Goal: Task Accomplishment & Management: Manage account settings

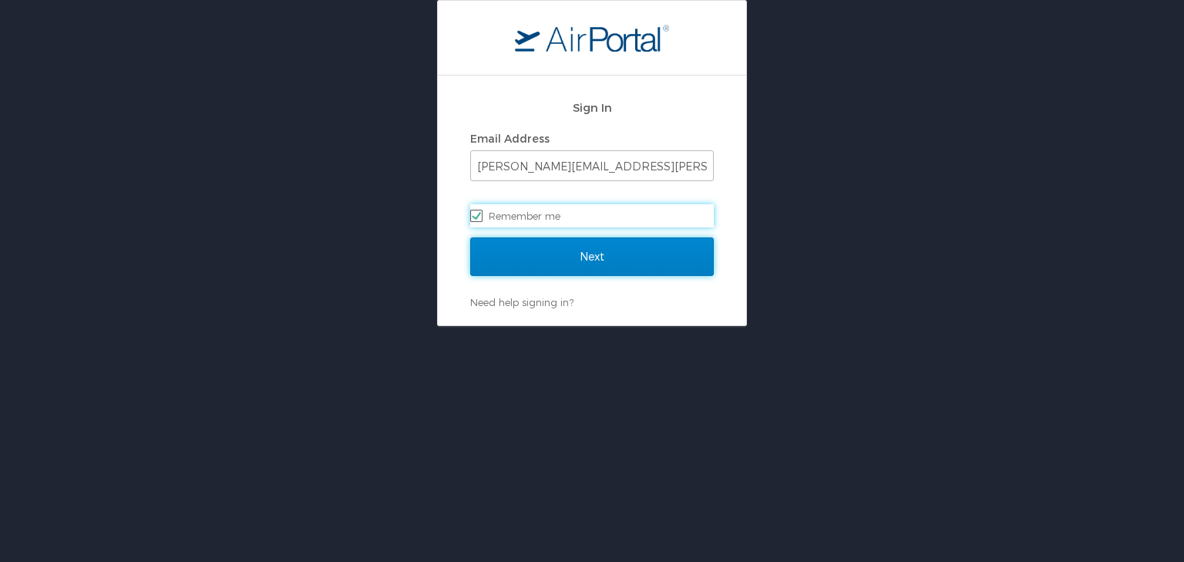
click at [621, 252] on input "Next" at bounding box center [592, 256] width 244 height 39
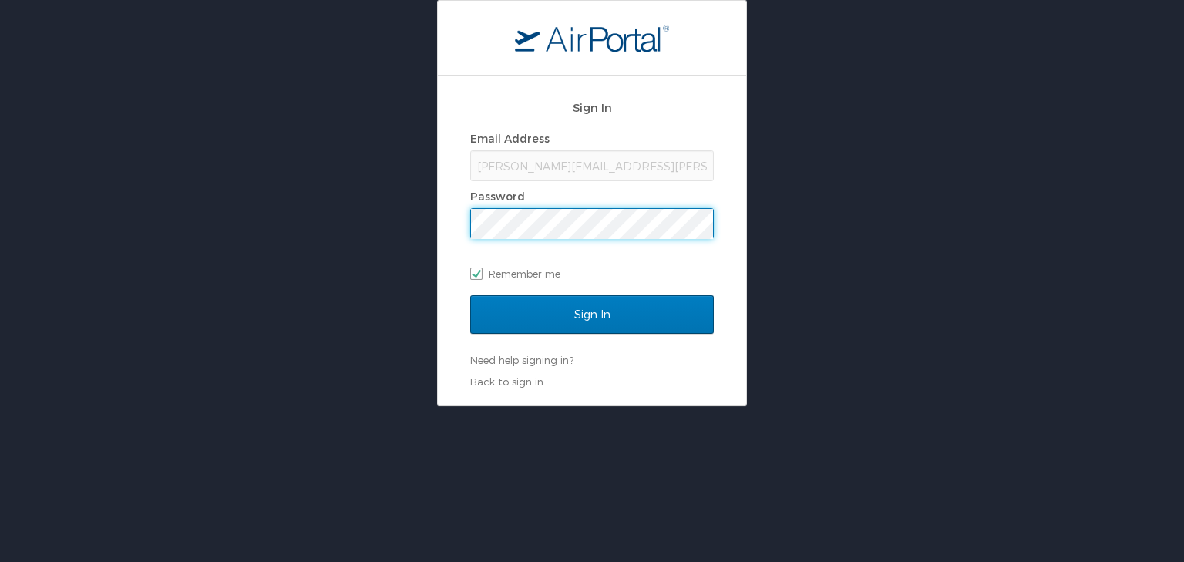
click at [470, 295] on input "Sign In" at bounding box center [592, 314] width 244 height 39
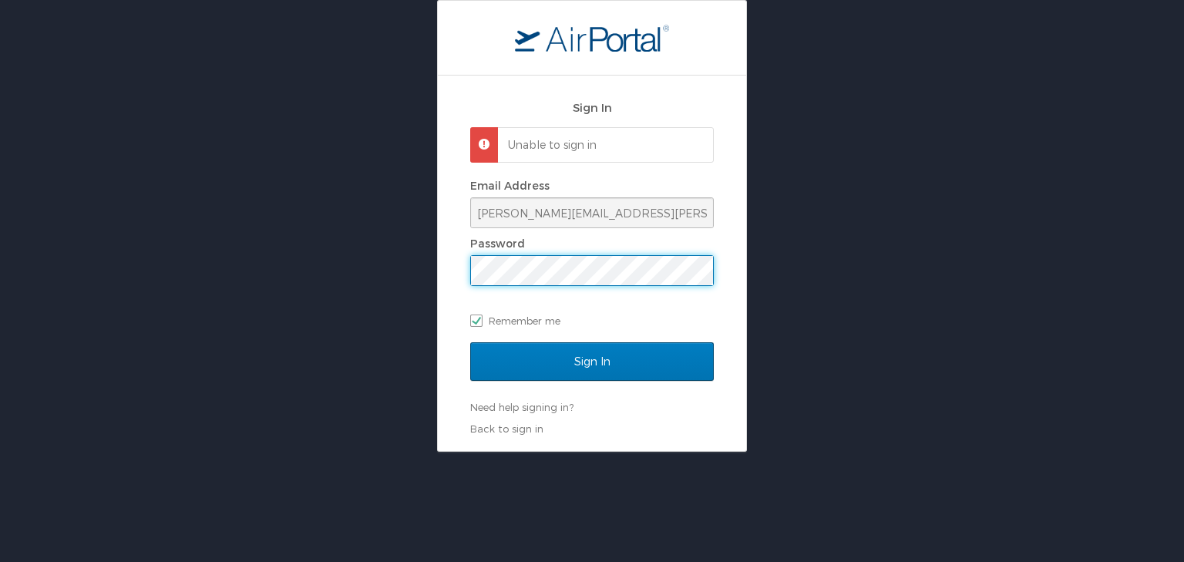
click at [375, 287] on div "Sign In Unable to sign in Email Address lori.allen@i3-corps.com Password Rememb…" at bounding box center [592, 226] width 1184 height 452
click at [470, 342] on input "Sign In" at bounding box center [592, 361] width 244 height 39
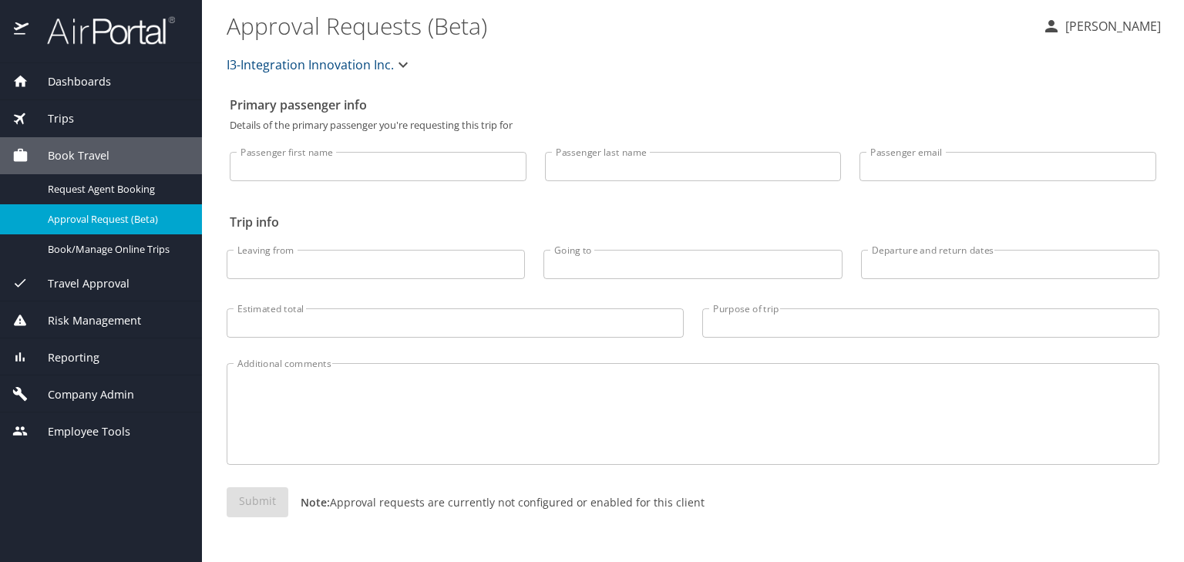
click at [119, 392] on span "Company Admin" at bounding box center [82, 394] width 106 height 17
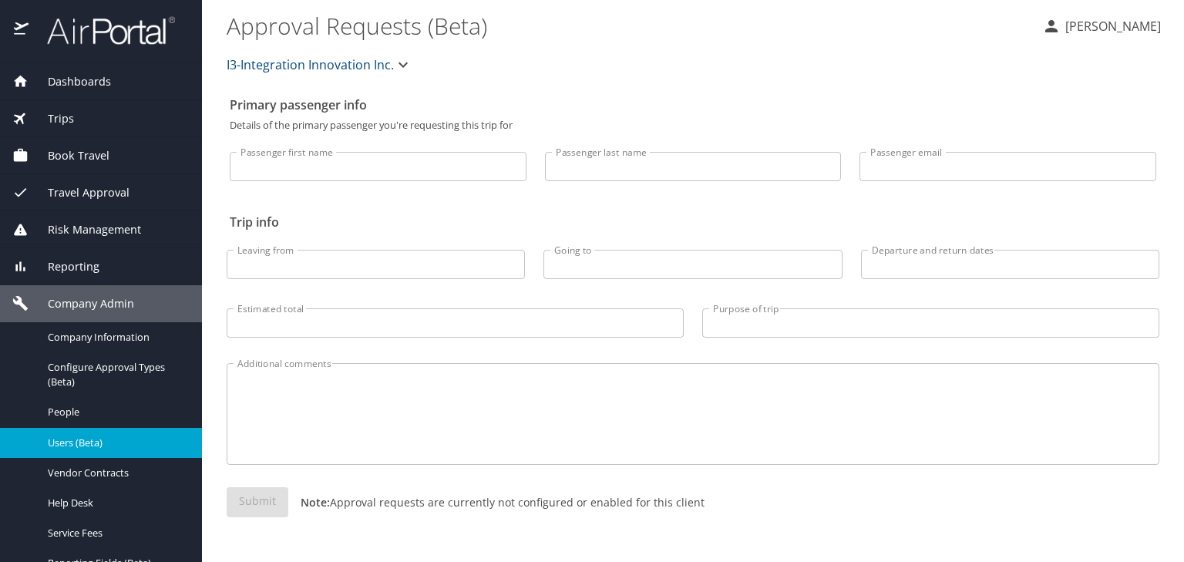
click at [109, 438] on span "Users (Beta)" at bounding box center [116, 443] width 136 height 15
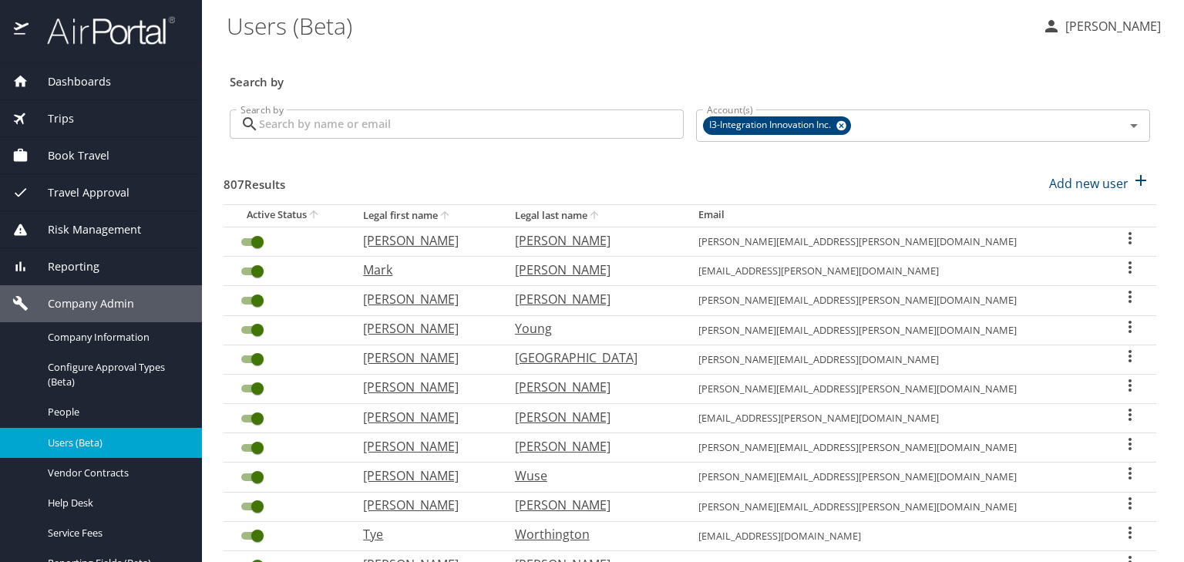
click at [444, 120] on input "Search by" at bounding box center [471, 123] width 425 height 29
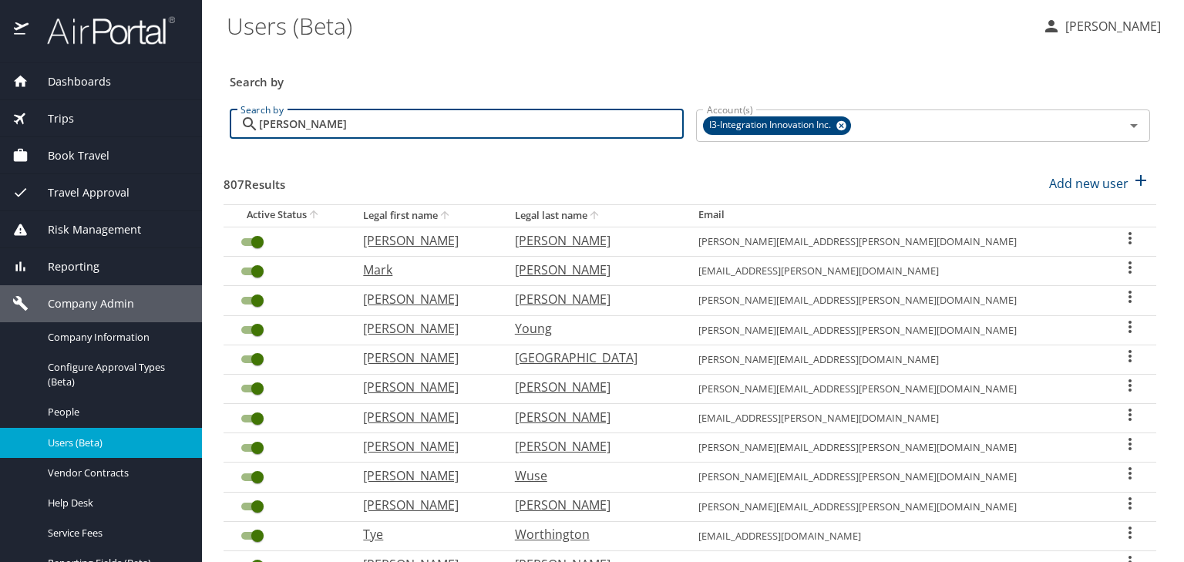
type input "sammet"
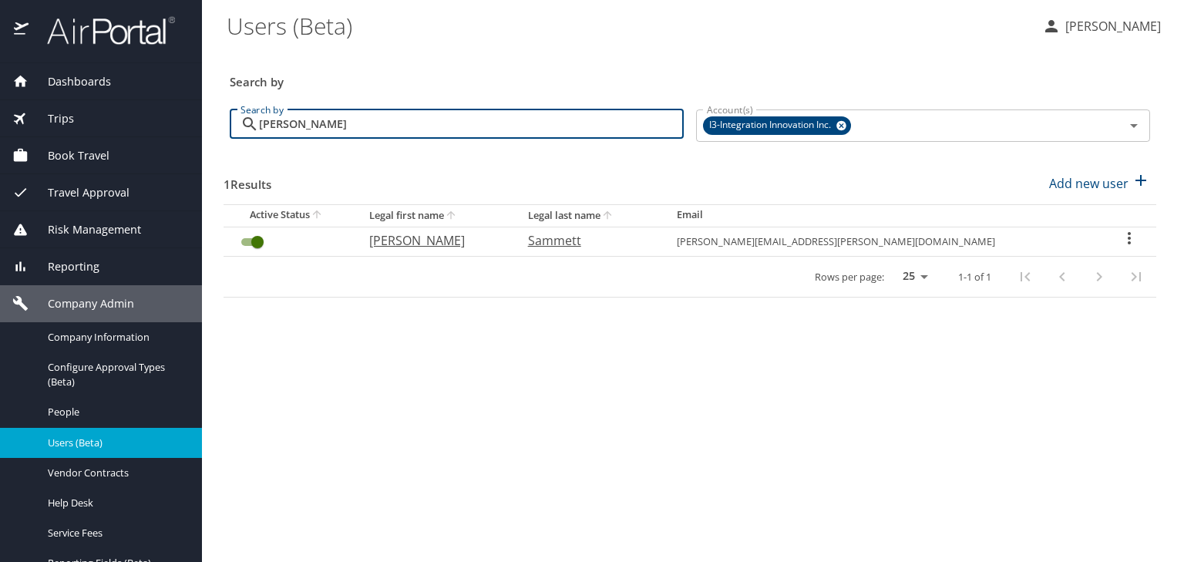
click at [1120, 244] on icon "User Search Table" at bounding box center [1129, 238] width 19 height 19
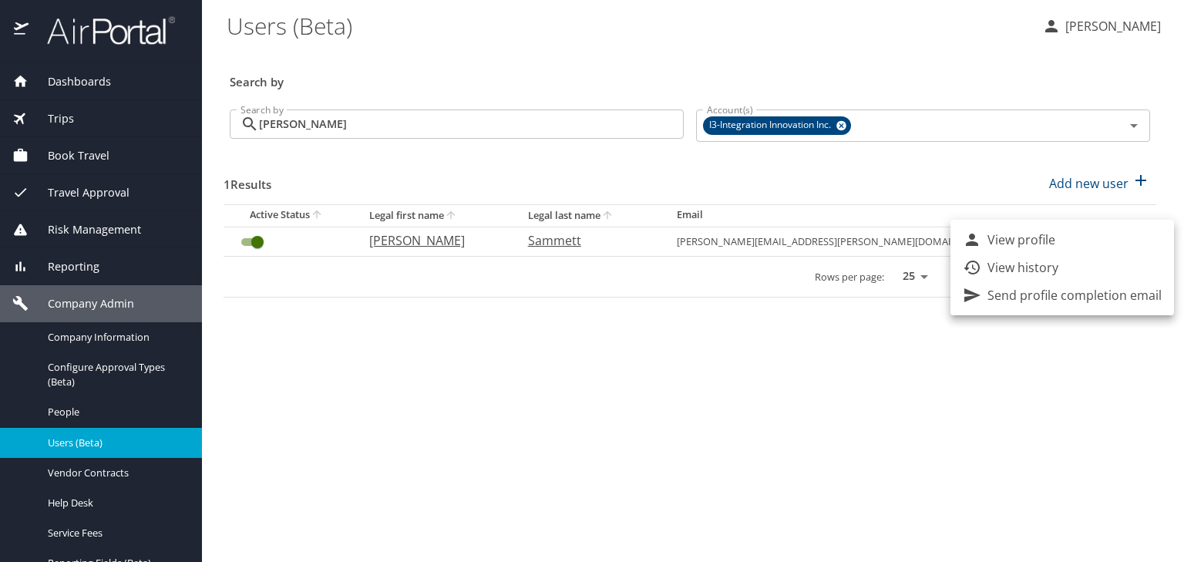
click at [1022, 241] on p "View profile" at bounding box center [1022, 240] width 68 height 19
select select "US"
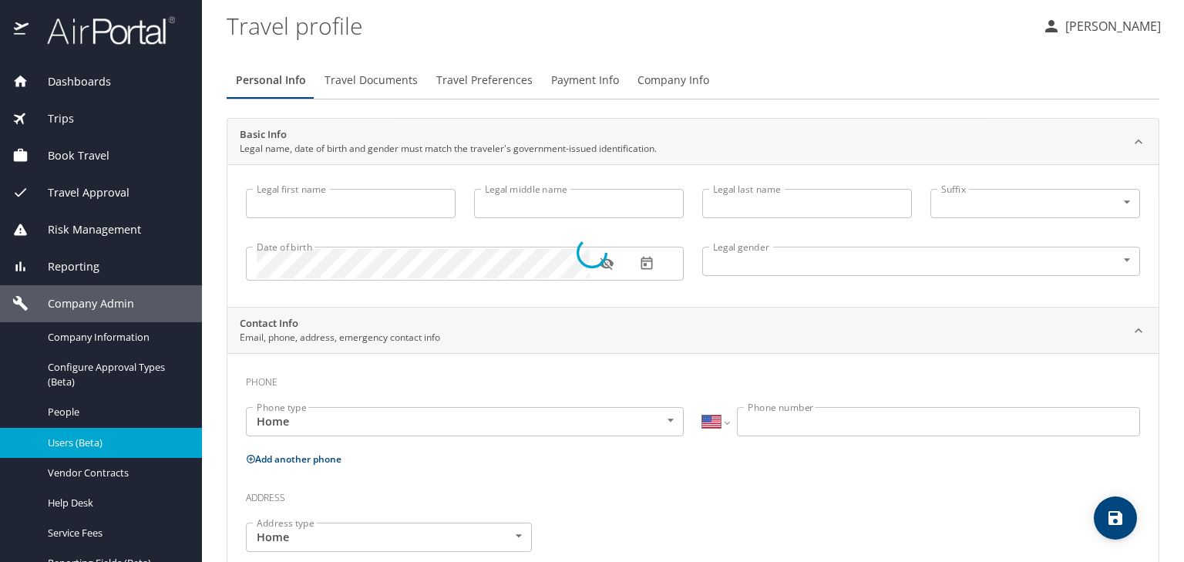
type input "Charles"
type input "Richard"
type input "Sammett"
type input "Male"
select select "US"
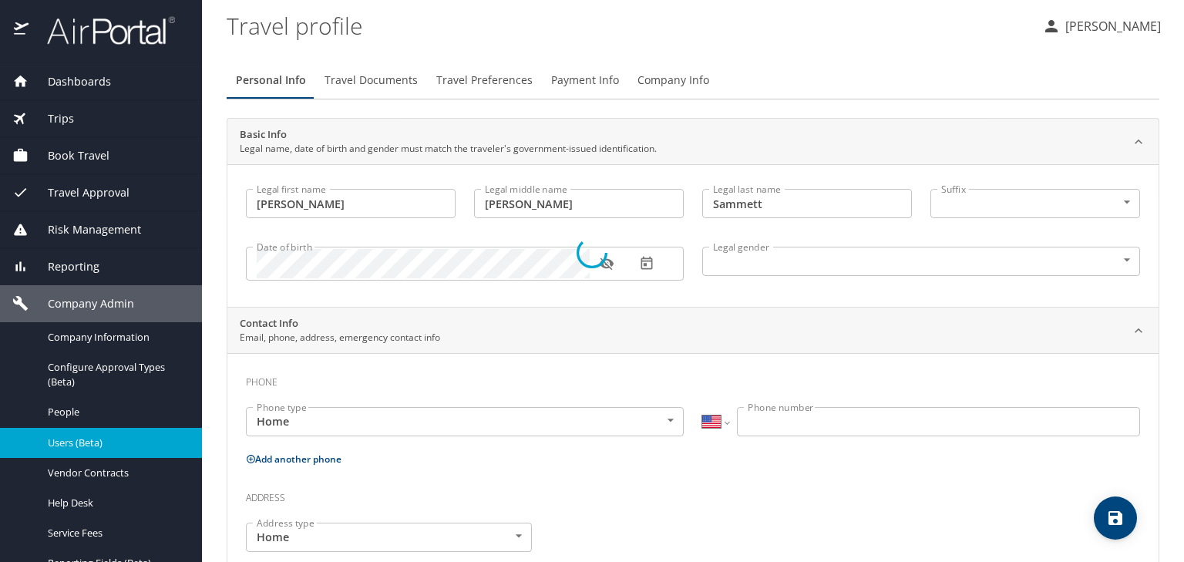
select select "US"
select select "UG"
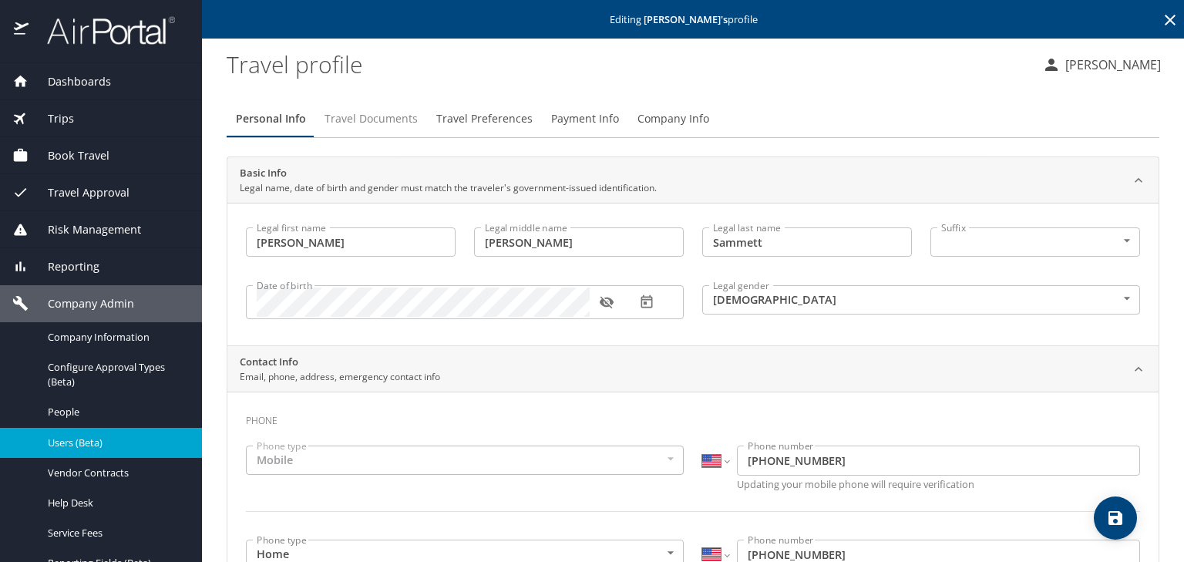
click at [370, 118] on span "Travel Documents" at bounding box center [371, 118] width 93 height 19
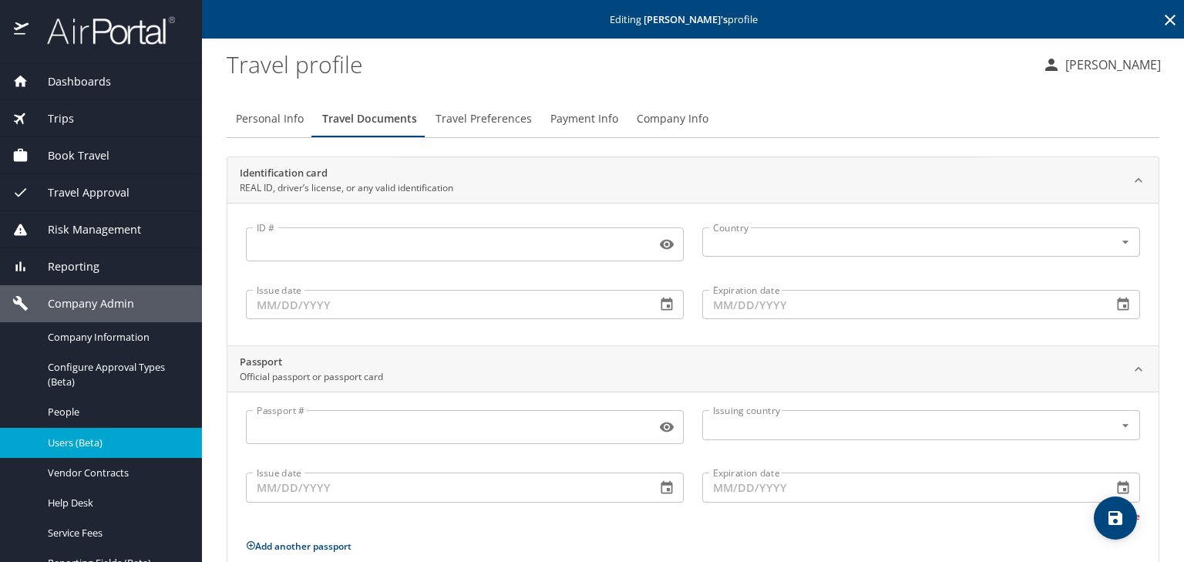
click at [256, 127] on span "Personal Info" at bounding box center [270, 118] width 68 height 19
select select "US"
select select "UG"
select select "US"
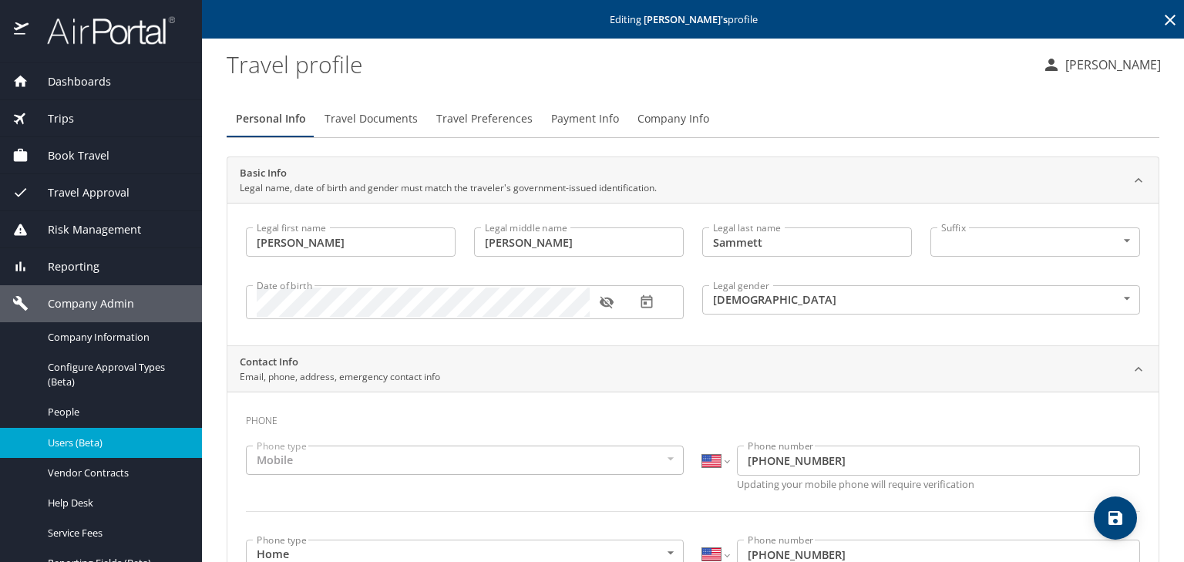
click at [574, 120] on span "Payment Info" at bounding box center [585, 118] width 68 height 19
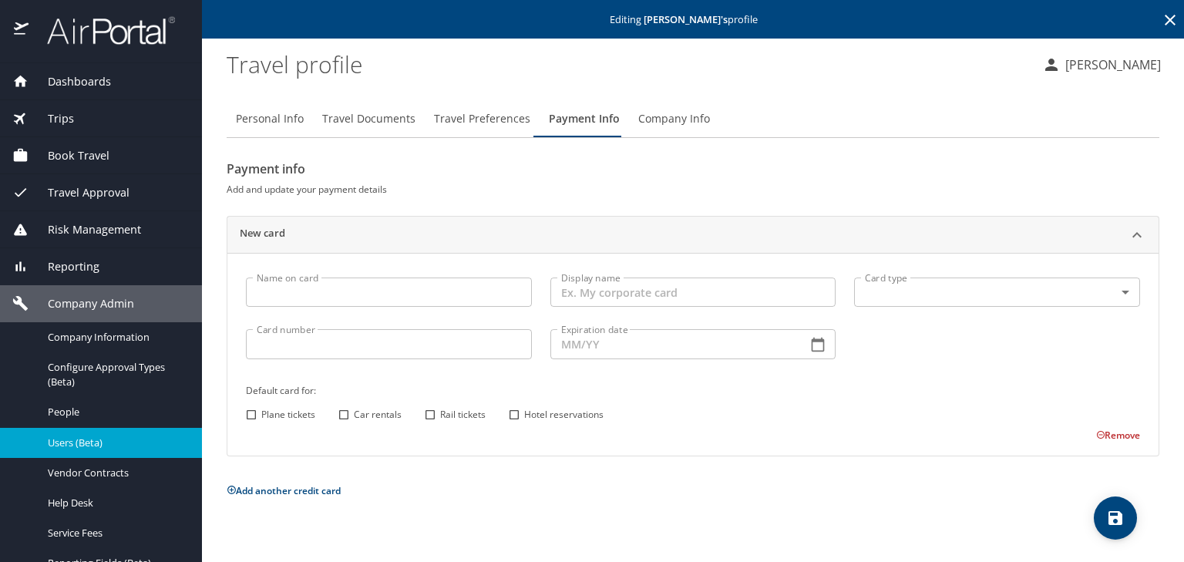
click at [681, 123] on span "Company Info" at bounding box center [674, 118] width 72 height 19
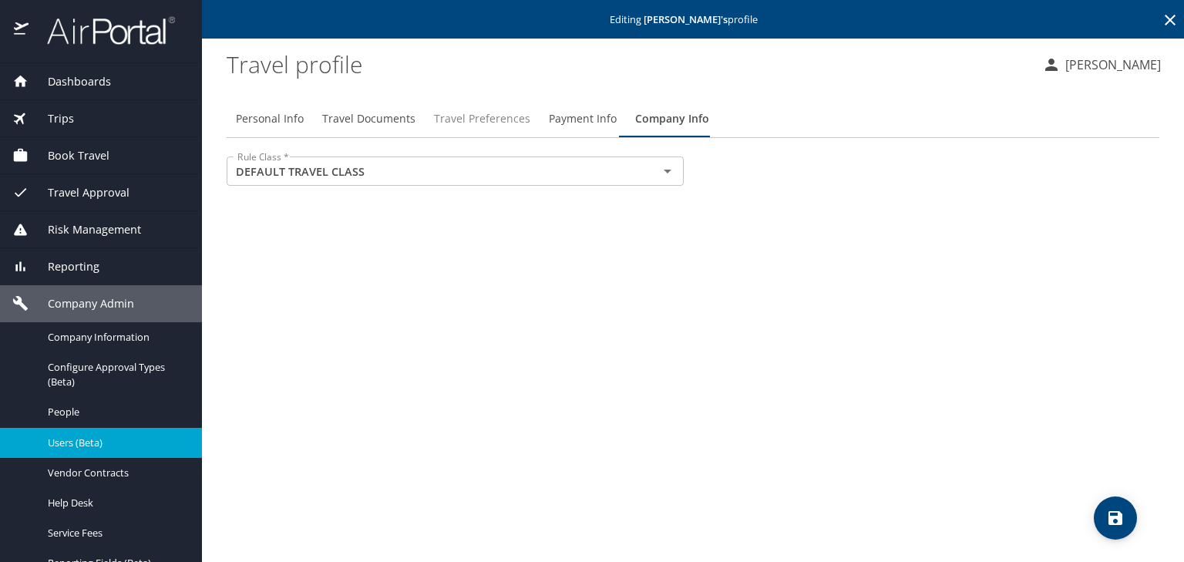
click at [487, 123] on span "Travel Preferences" at bounding box center [482, 118] width 96 height 19
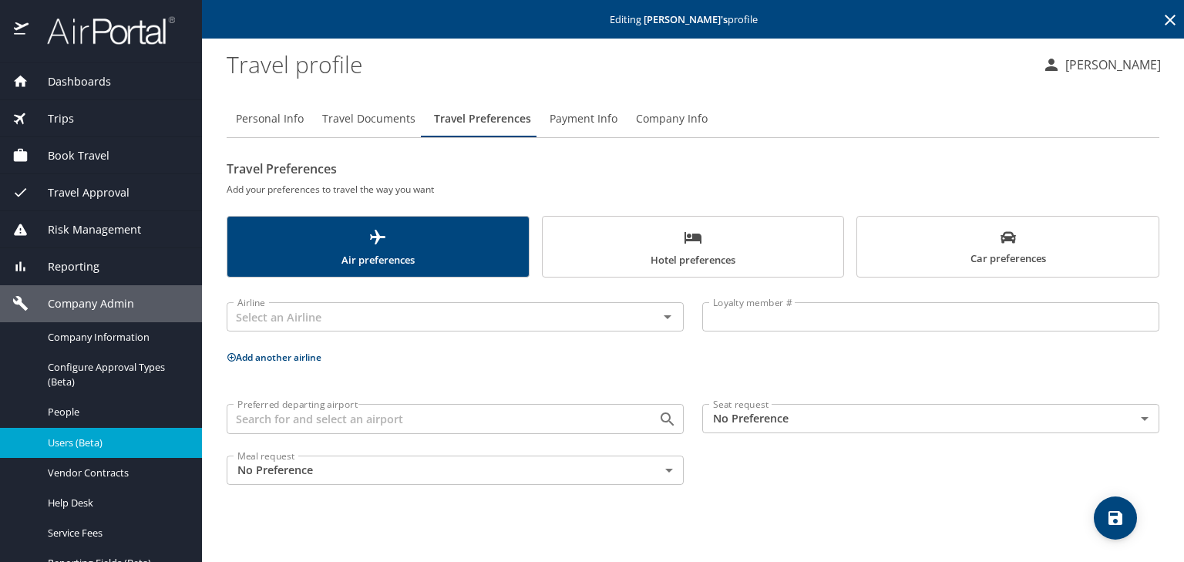
click at [365, 121] on span "Travel Documents" at bounding box center [368, 118] width 93 height 19
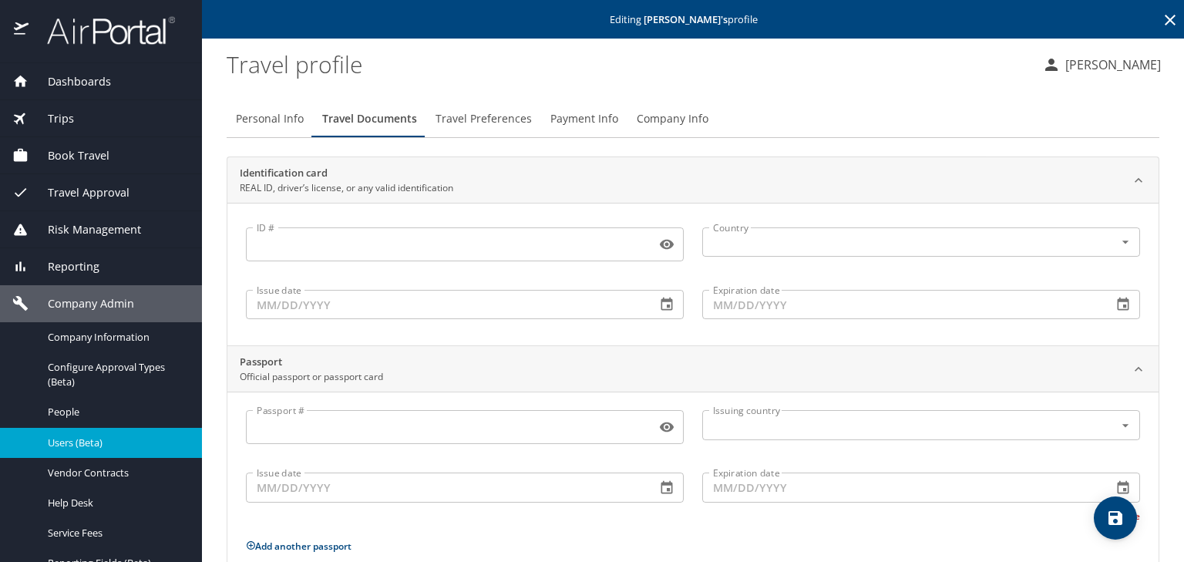
click at [274, 123] on span "Personal Info" at bounding box center [270, 118] width 68 height 19
select select "US"
select select "UG"
select select "US"
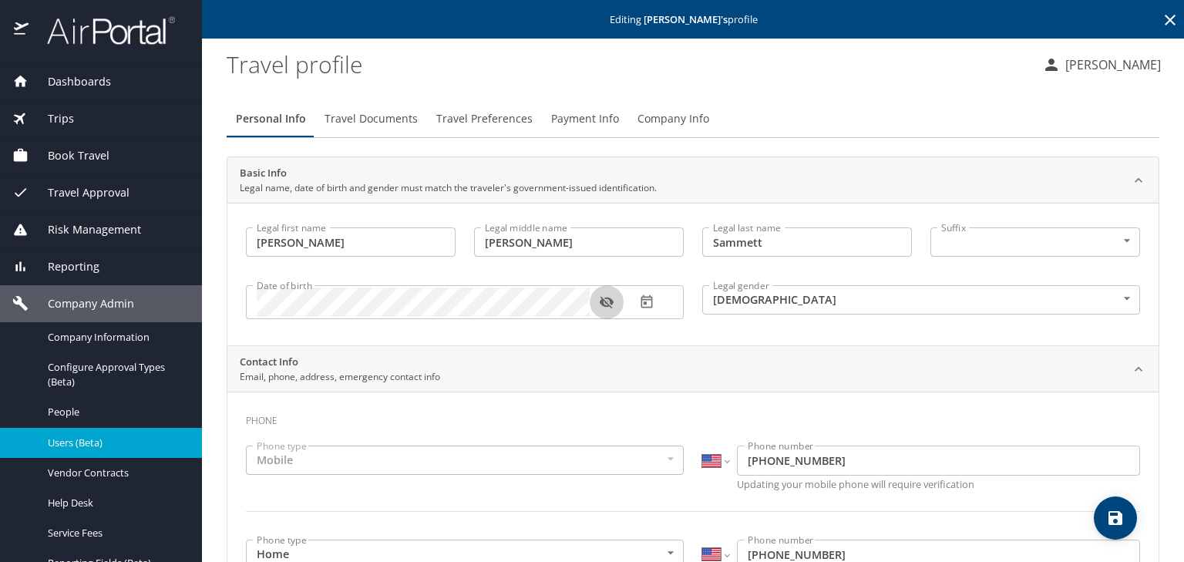
click at [606, 293] on button "button" at bounding box center [607, 302] width 34 height 34
click at [675, 120] on span "Company Info" at bounding box center [674, 118] width 72 height 19
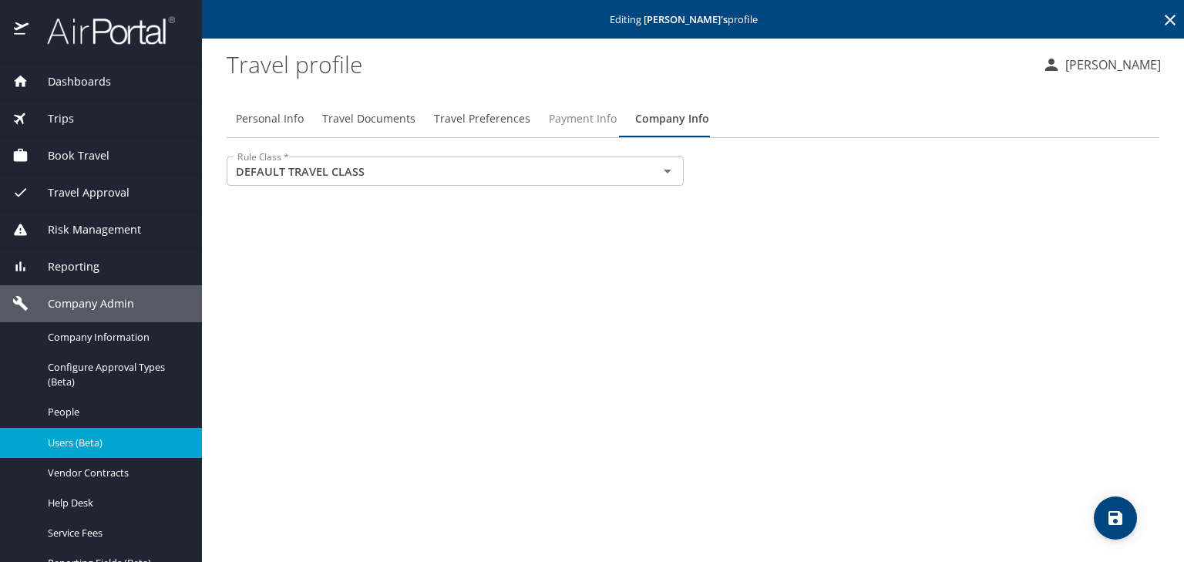
click at [587, 119] on span "Payment Info" at bounding box center [583, 118] width 68 height 19
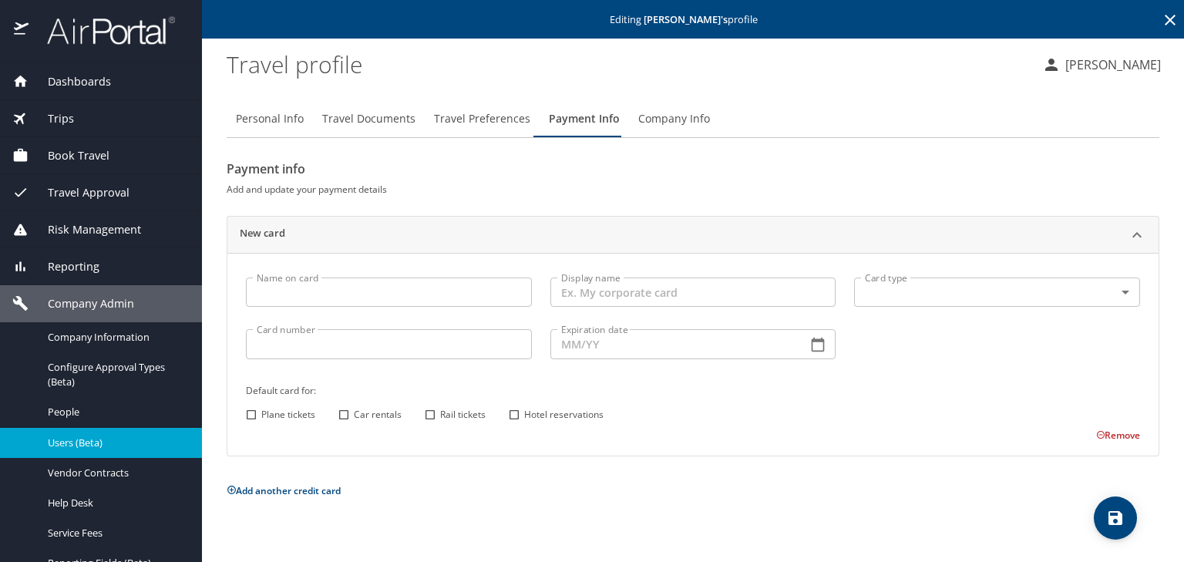
click at [503, 120] on span "Travel Preferences" at bounding box center [482, 118] width 96 height 19
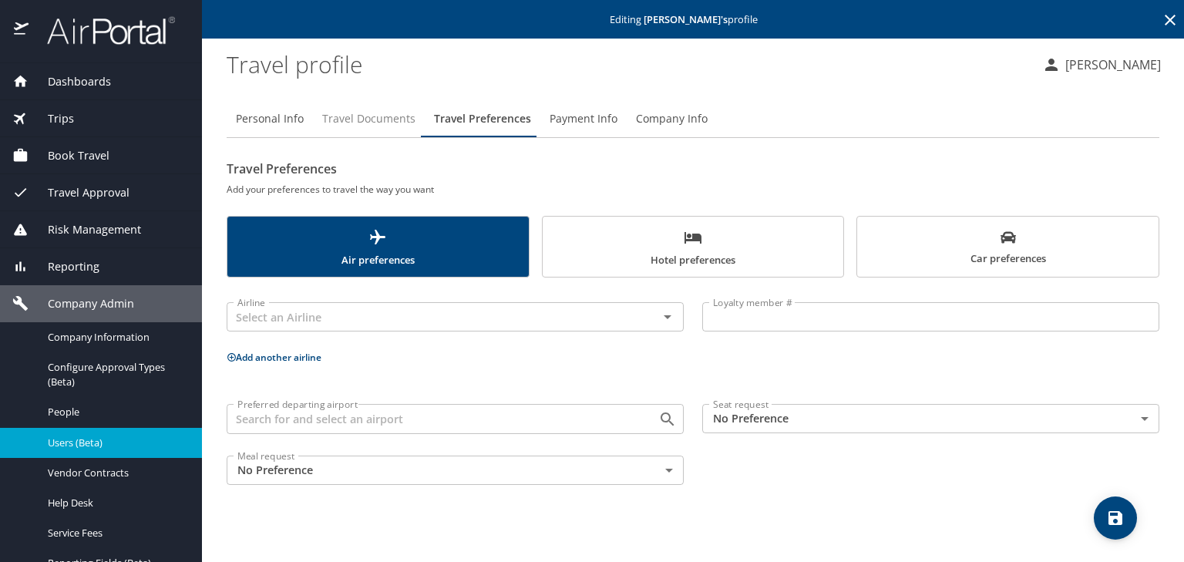
click at [392, 126] on span "Travel Documents" at bounding box center [368, 118] width 93 height 19
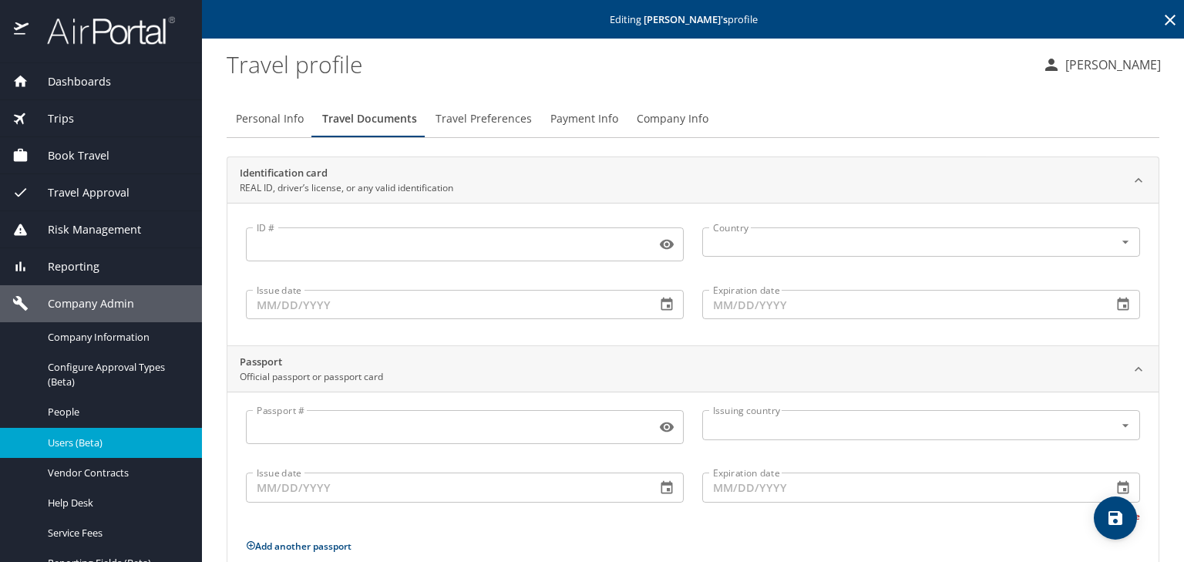
click at [502, 114] on span "Travel Preferences" at bounding box center [484, 118] width 96 height 19
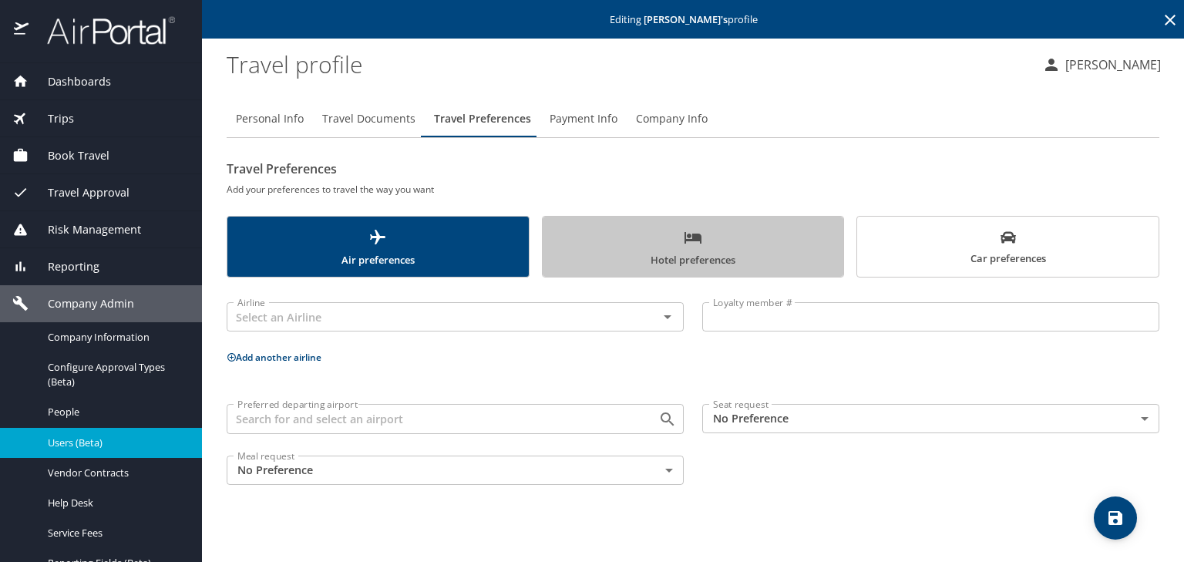
click at [740, 245] on span "Hotel preferences" at bounding box center [693, 248] width 283 height 41
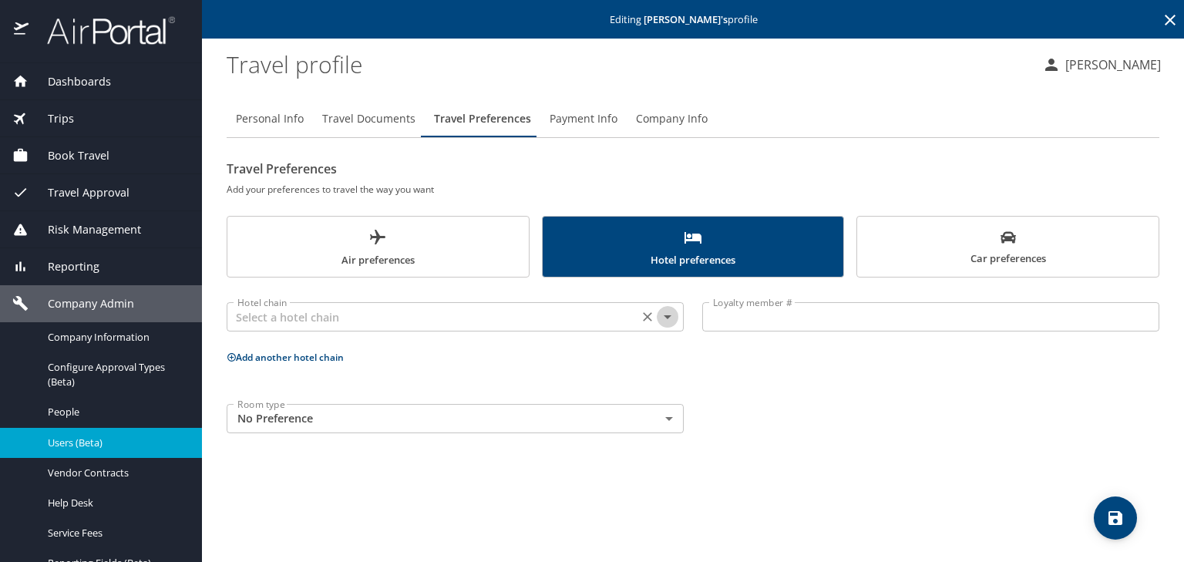
click at [660, 320] on icon "Open" at bounding box center [667, 317] width 19 height 19
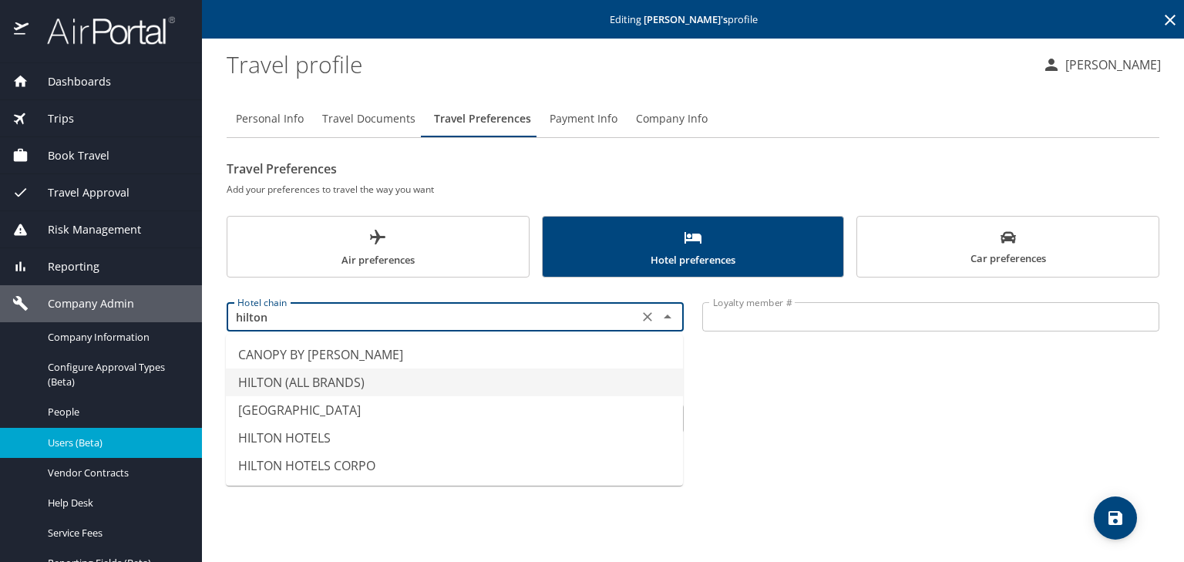
click at [378, 382] on li "HILTON (ALL BRANDS)" at bounding box center [454, 383] width 457 height 28
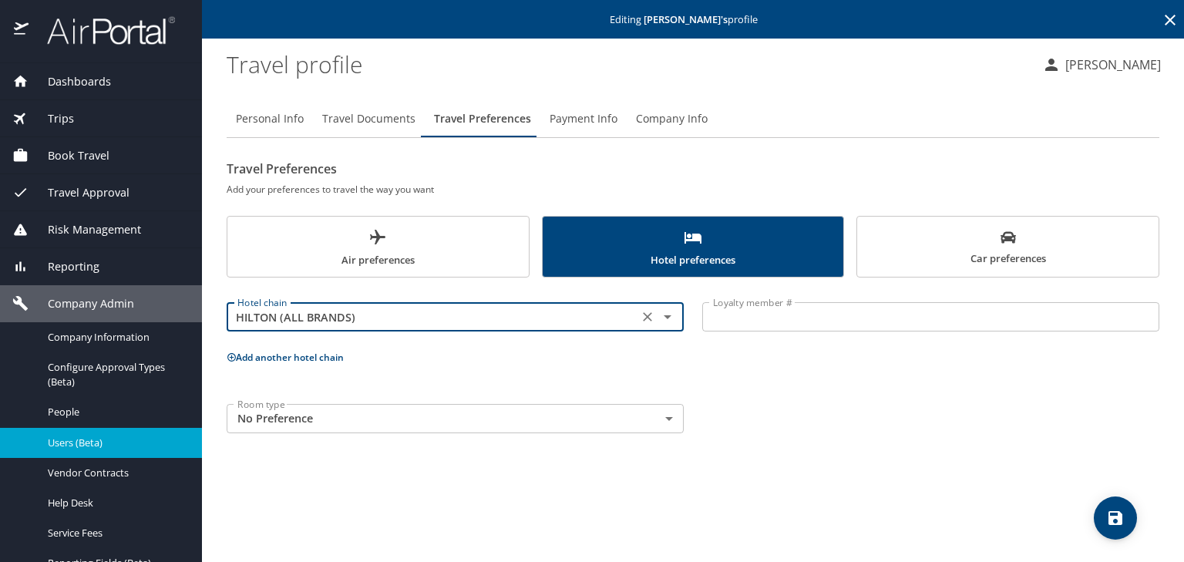
type input "HILTON (ALL BRANDS)"
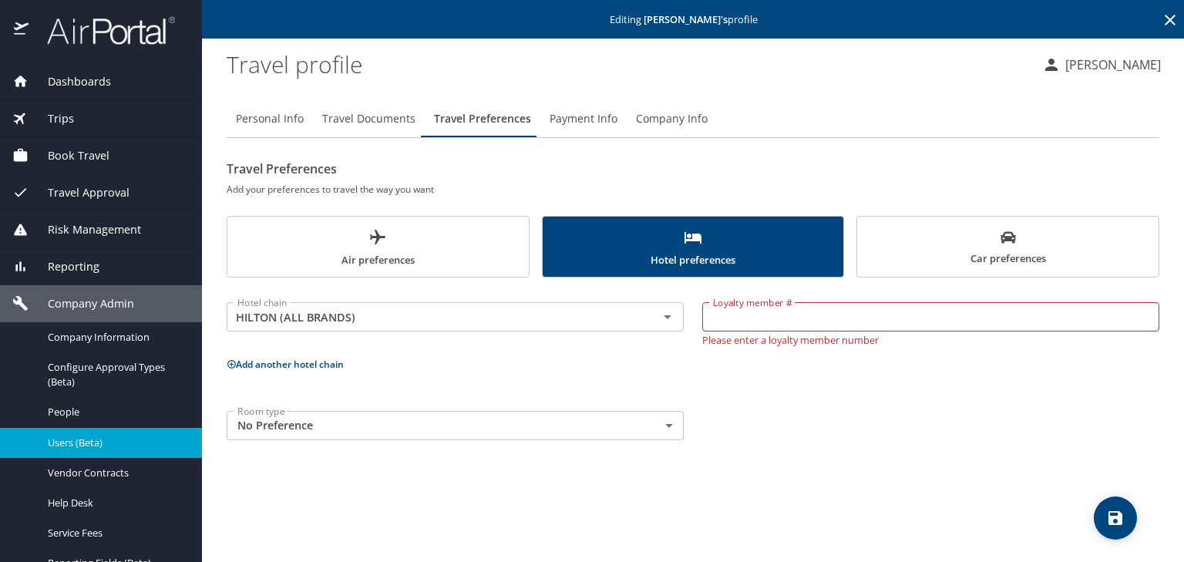
click at [831, 321] on input "Loyalty member #" at bounding box center [930, 316] width 457 height 29
paste input "327168708"
type input "327168708"
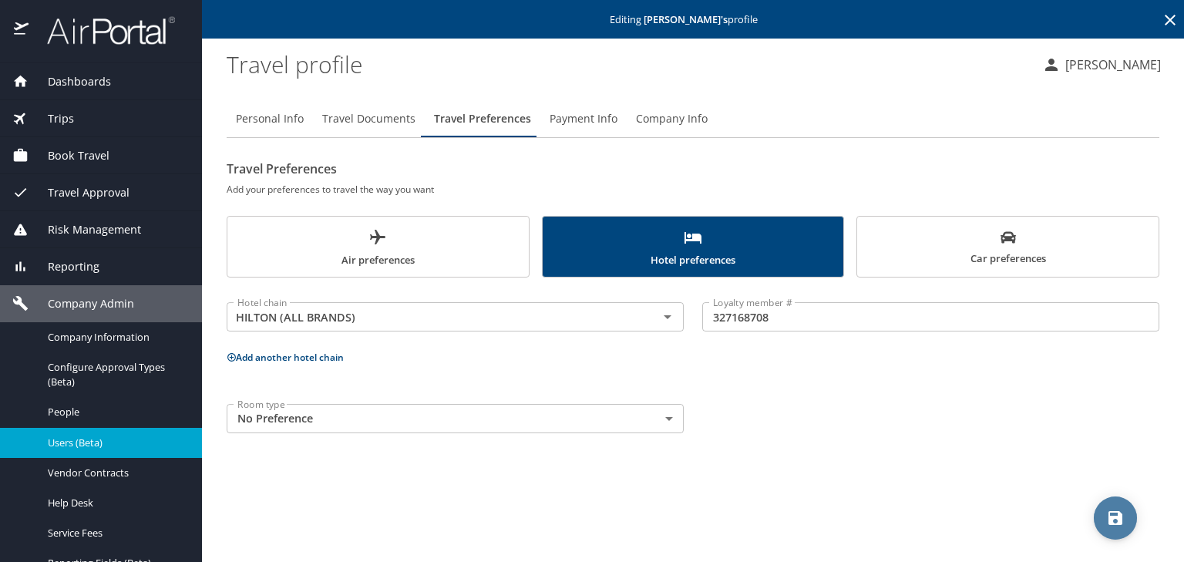
click at [1113, 516] on icon "save" at bounding box center [1116, 518] width 14 height 14
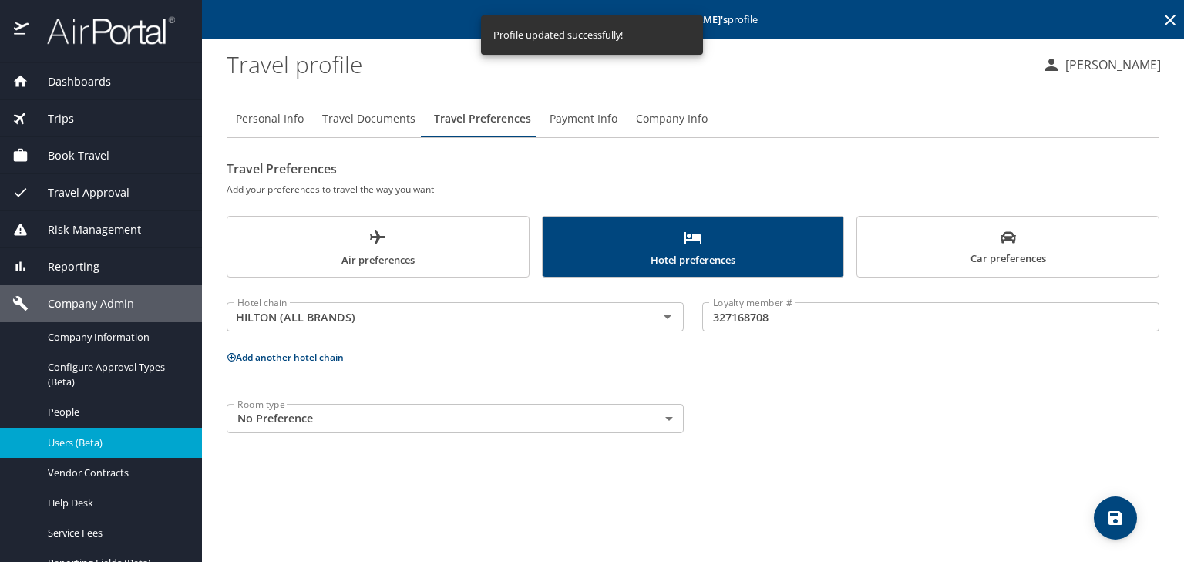
click at [386, 251] on span "Air preferences" at bounding box center [378, 248] width 283 height 41
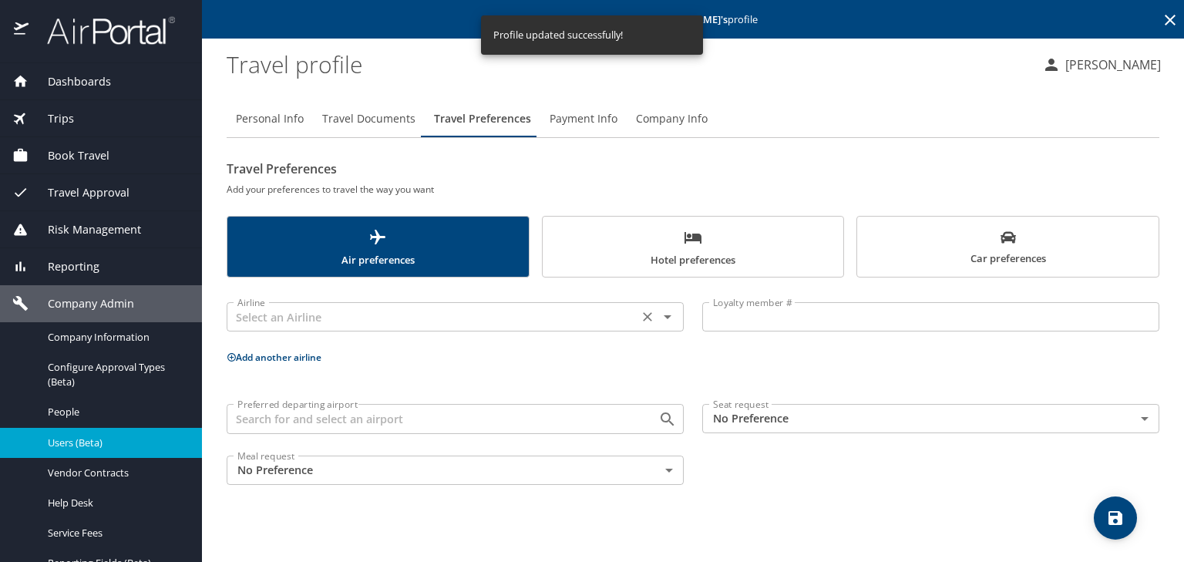
click at [423, 325] on input "text" at bounding box center [432, 317] width 402 height 20
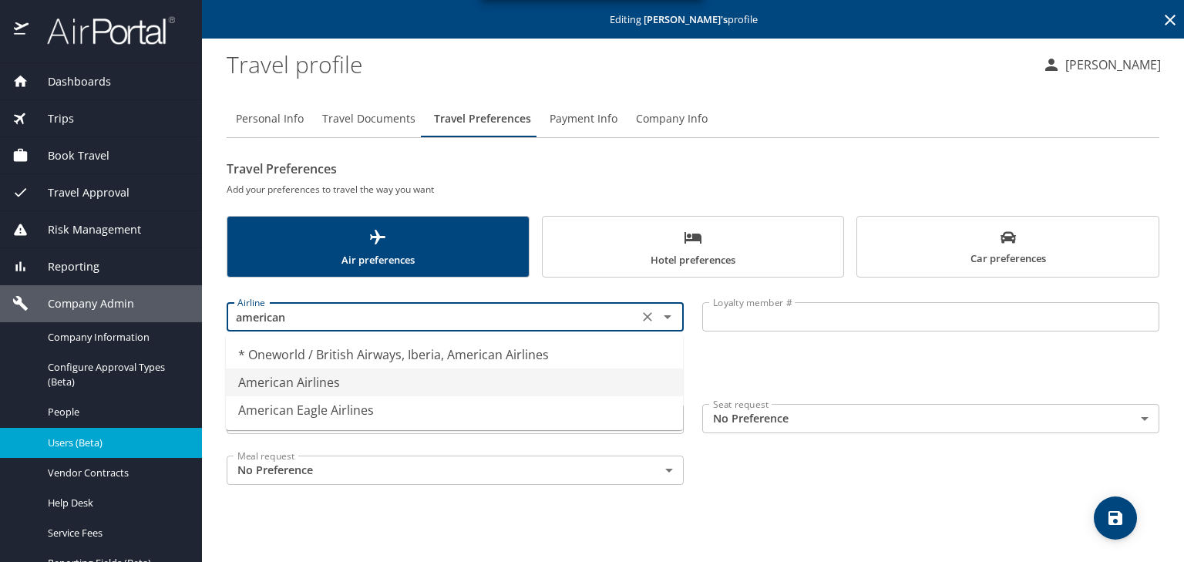
click at [419, 379] on li "American Airlines" at bounding box center [454, 383] width 457 height 28
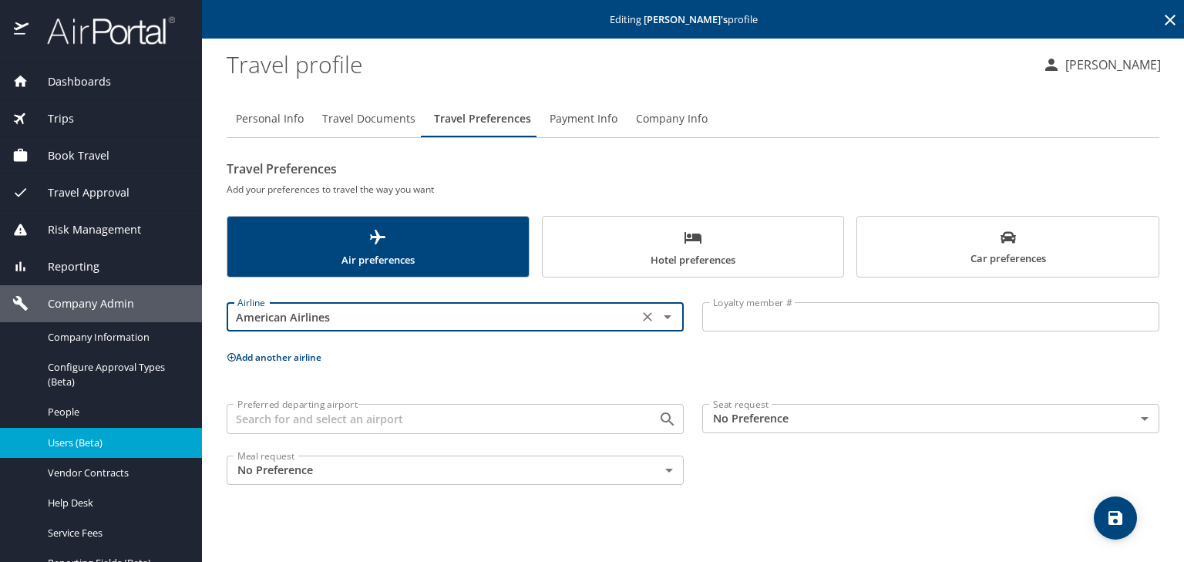
type input "American Airlines"
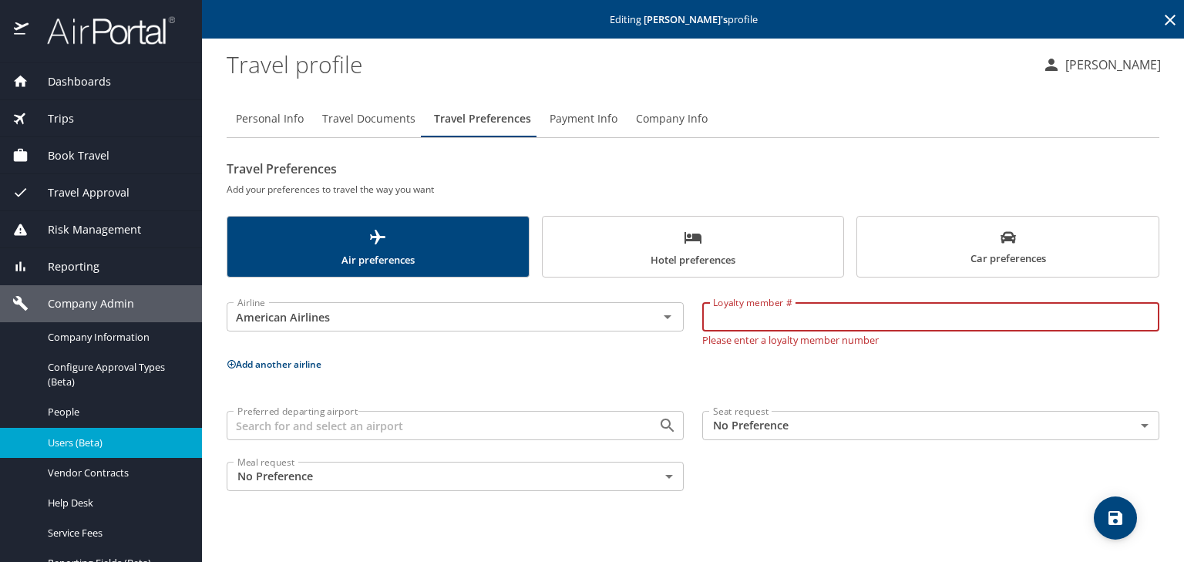
click at [800, 324] on input "Loyalty member #" at bounding box center [930, 316] width 457 height 29
paste input "8DTJ268"
type input "8DTJ268"
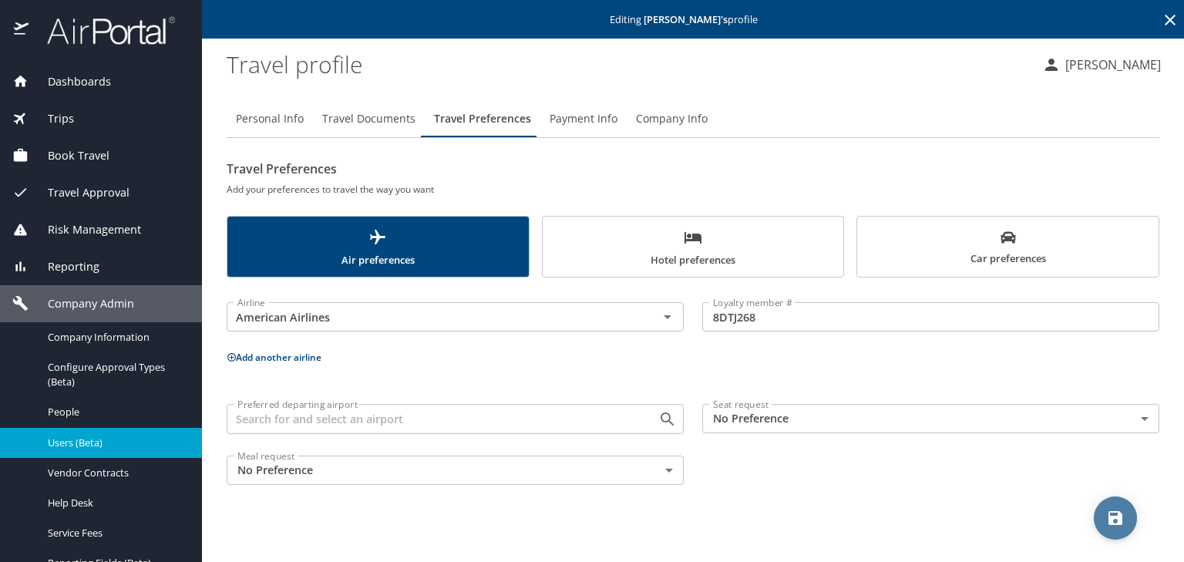
click at [1116, 506] on button "save" at bounding box center [1115, 518] width 43 height 43
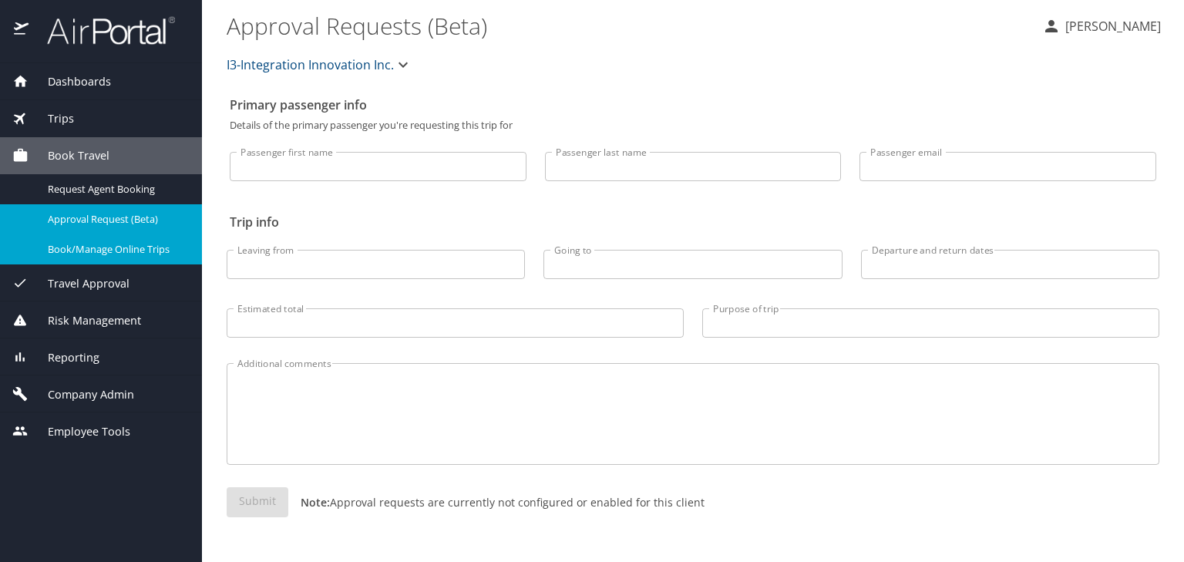
click at [134, 248] on span "Book/Manage Online Trips" at bounding box center [116, 249] width 136 height 15
